Goal: Transaction & Acquisition: Subscribe to service/newsletter

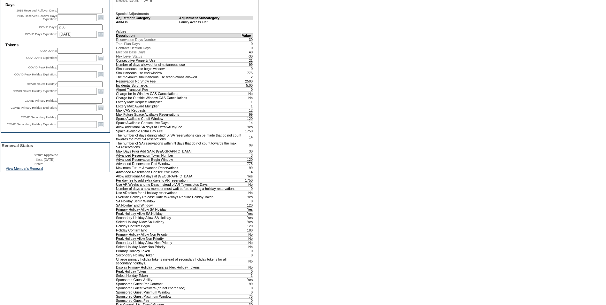
scroll to position [288, 0]
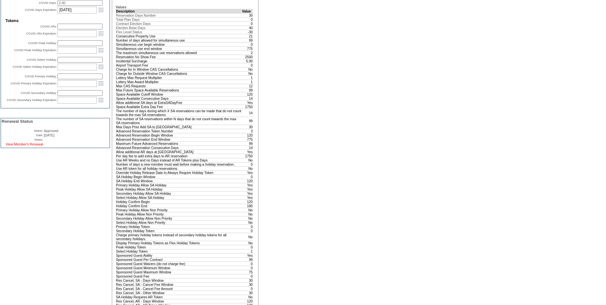
click at [41, 146] on link "View Member's Renewal" at bounding box center [24, 144] width 37 height 4
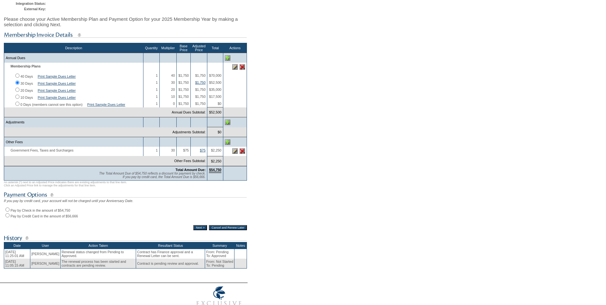
scroll to position [96, 0]
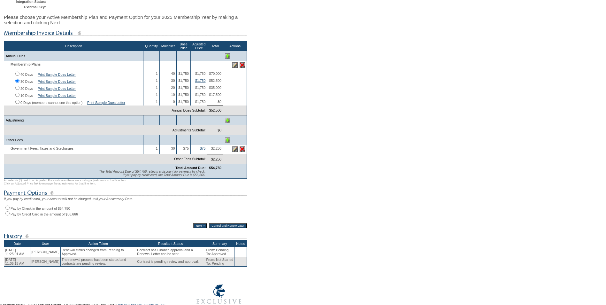
click at [8, 210] on input "Pay by Check in the amount of $54,750" at bounding box center [7, 208] width 4 height 4
radio input "true"
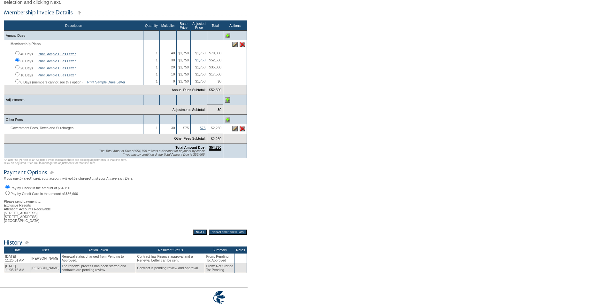
scroll to position [128, 0]
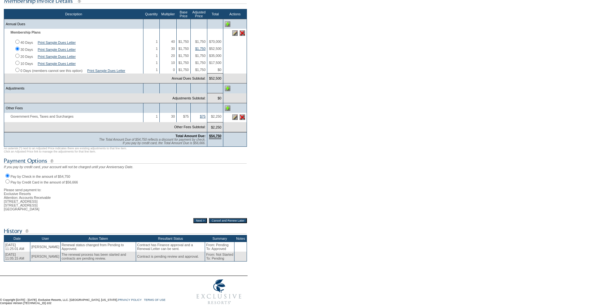
click at [194, 223] on input "Next >" at bounding box center [200, 220] width 14 height 5
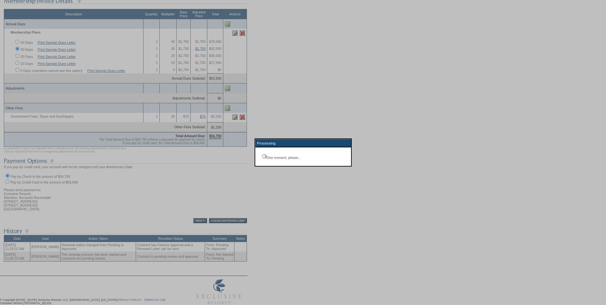
scroll to position [23, 0]
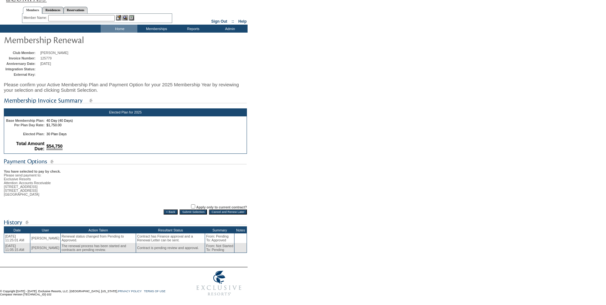
click at [190, 209] on input "Submit Selection" at bounding box center [193, 211] width 27 height 5
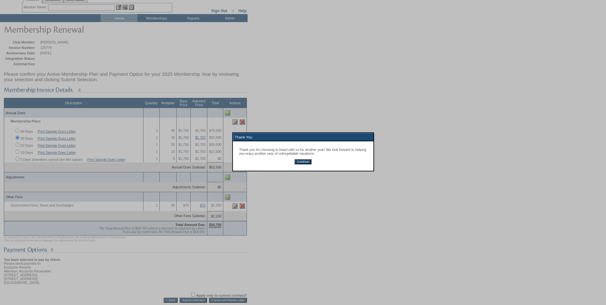
click at [304, 164] on input "Continue" at bounding box center [303, 161] width 17 height 5
